Goal: Task Accomplishment & Management: Use online tool/utility

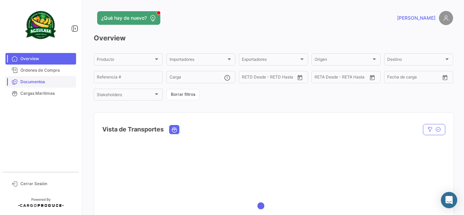
click at [55, 84] on span "Documentos" at bounding box center [46, 82] width 53 height 6
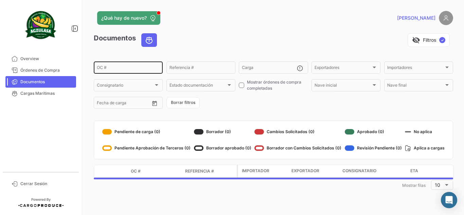
click at [130, 65] on div "OC #" at bounding box center [128, 67] width 63 height 13
paste input "EBKG13845863"
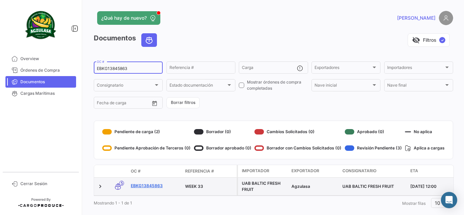
type input "EBKG13845863"
click at [152, 183] on link "EBKG13845863" at bounding box center [155, 186] width 49 height 6
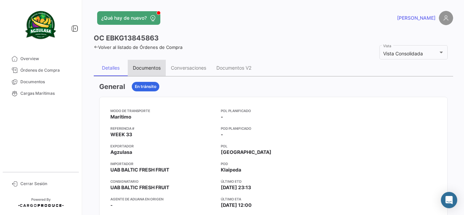
click at [151, 71] on div "Documentos" at bounding box center [147, 68] width 38 height 16
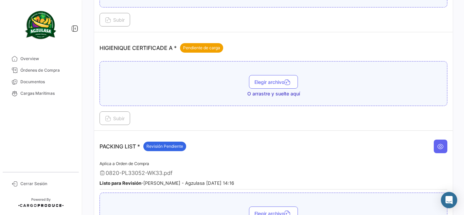
scroll to position [442, 0]
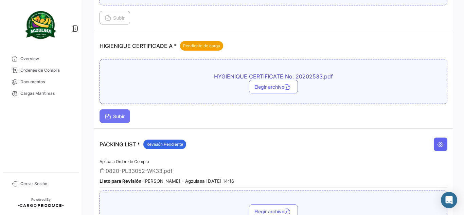
click at [122, 113] on button "Subir" at bounding box center [115, 116] width 31 height 14
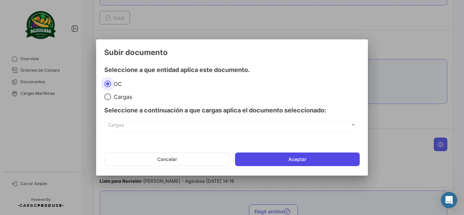
click at [294, 156] on button "Aceptar" at bounding box center [297, 160] width 125 height 14
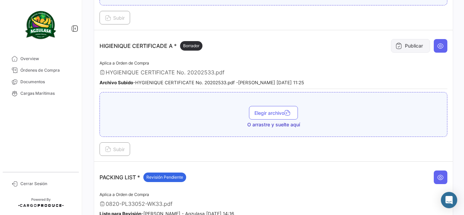
click at [409, 45] on button "Publicar" at bounding box center [410, 46] width 39 height 14
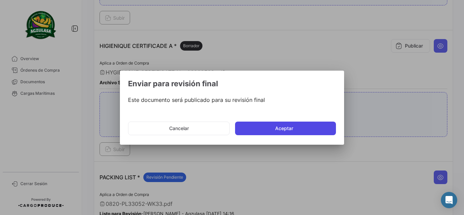
click at [299, 129] on button "Aceptar" at bounding box center [285, 129] width 101 height 14
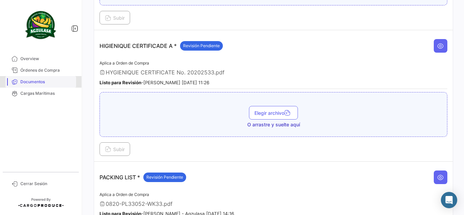
click at [45, 80] on span "Documentos" at bounding box center [46, 82] width 53 height 6
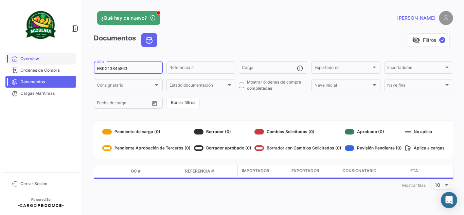
drag, startPoint x: 128, startPoint y: 68, endPoint x: 57, endPoint y: 64, distance: 70.8
click at [61, 64] on mat-sidenav-container "Overview Órdenes de Compra Documentos Cargas Marítimas Cerrar Sesión ¿Qué hay d…" at bounding box center [232, 107] width 464 height 215
paste input "920282"
type input "EBKG13920282"
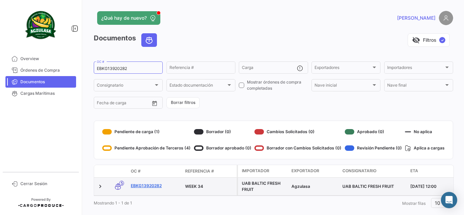
click at [145, 185] on link "EBKG13920282" at bounding box center [155, 186] width 49 height 6
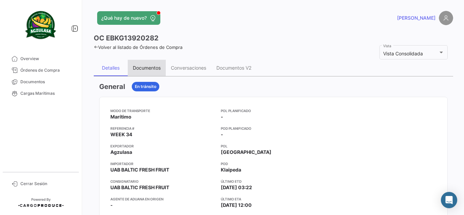
click at [153, 67] on div "Documentos" at bounding box center [147, 68] width 28 height 6
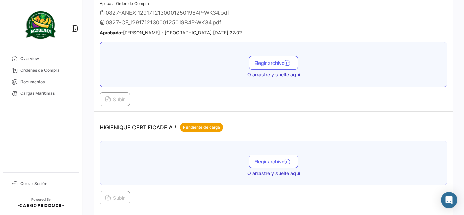
scroll to position [408, 0]
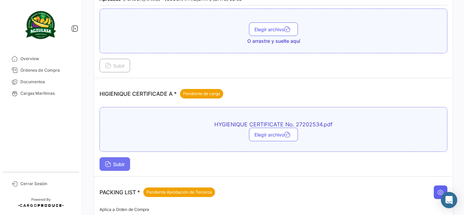
click at [123, 164] on span "Subir" at bounding box center [115, 165] width 20 height 6
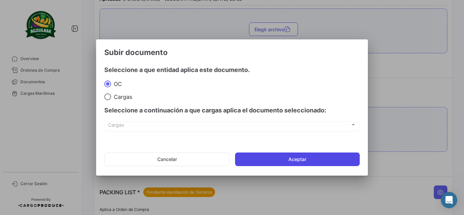
click at [268, 157] on button "Aceptar" at bounding box center [297, 160] width 125 height 14
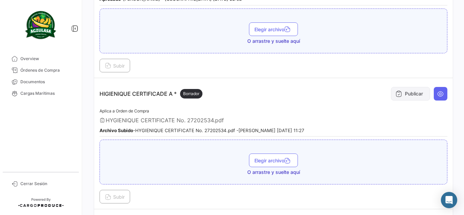
click at [400, 97] on button "Publicar" at bounding box center [410, 94] width 39 height 14
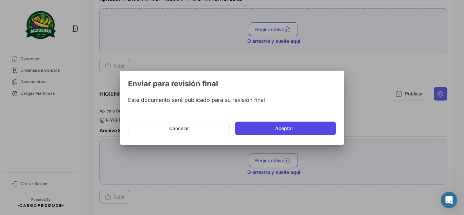
click at [273, 127] on button "Aceptar" at bounding box center [285, 129] width 101 height 14
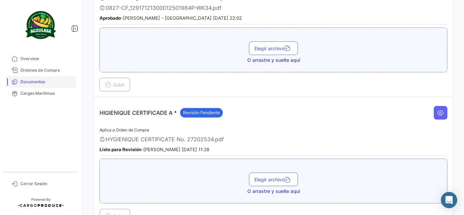
click at [60, 83] on span "Documentos" at bounding box center [46, 82] width 53 height 6
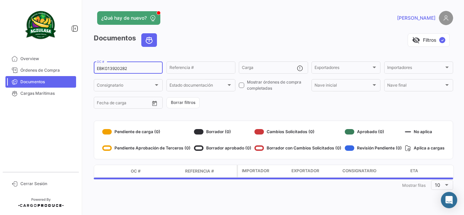
click at [134, 66] on input "EBKG13920282" at bounding box center [128, 68] width 63 height 5
drag, startPoint x: 125, startPoint y: 68, endPoint x: 57, endPoint y: 61, distance: 68.3
click at [57, 61] on mat-sidenav-container "Overview Órdenes de Compra Documentos Cargas Marítimas Cerrar Sesión ¿Qué hay d…" at bounding box center [232, 107] width 464 height 215
paste input "90111"
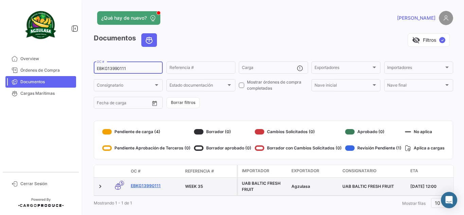
type input "EBKG13990111"
click at [153, 185] on link "EBKG13990111" at bounding box center [155, 186] width 49 height 6
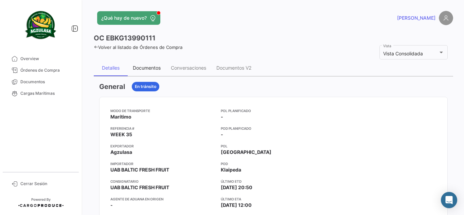
click at [148, 66] on div "Documentos" at bounding box center [147, 68] width 28 height 6
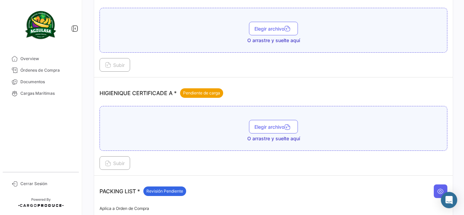
scroll to position [340, 0]
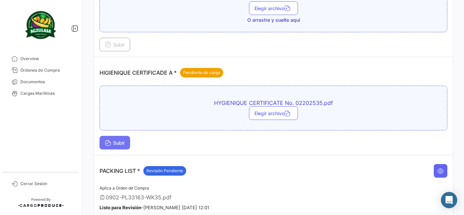
click at [123, 143] on span "Subir" at bounding box center [115, 143] width 20 height 6
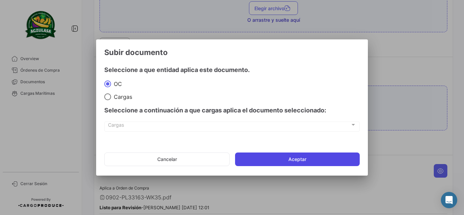
click at [293, 163] on button "Aceptar" at bounding box center [297, 160] width 125 height 14
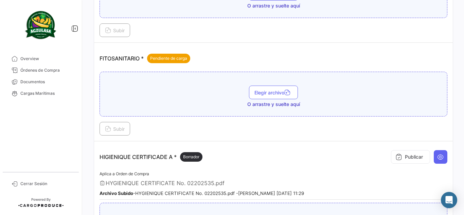
scroll to position [272, 0]
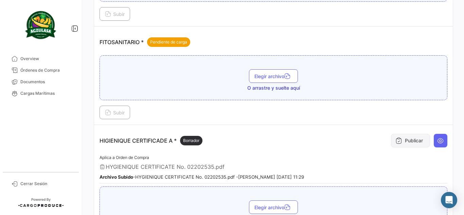
click at [409, 140] on button "Publicar" at bounding box center [410, 141] width 39 height 14
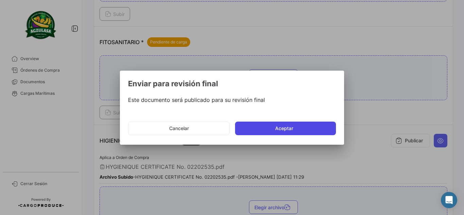
click at [289, 129] on button "Aceptar" at bounding box center [285, 129] width 101 height 14
